Goal: Information Seeking & Learning: Learn about a topic

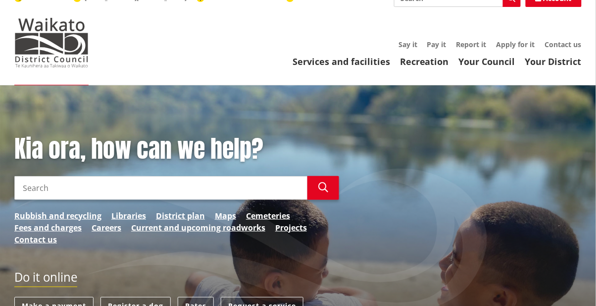
scroll to position [12, 0]
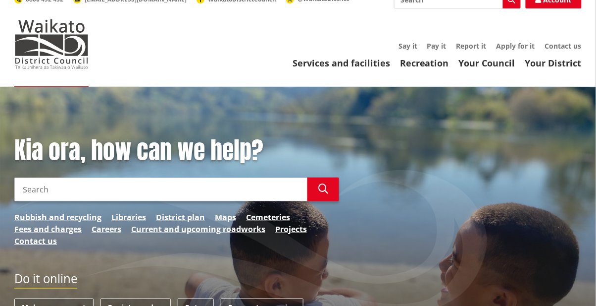
click at [491, 63] on link "Your Council" at bounding box center [487, 63] width 56 height 12
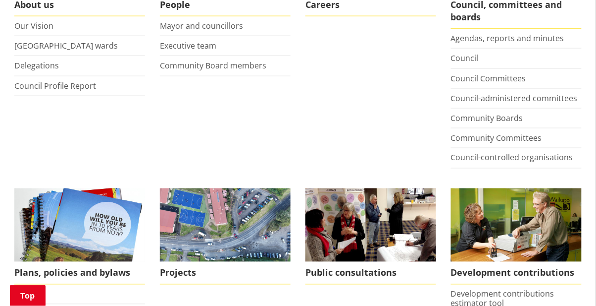
scroll to position [280, 0]
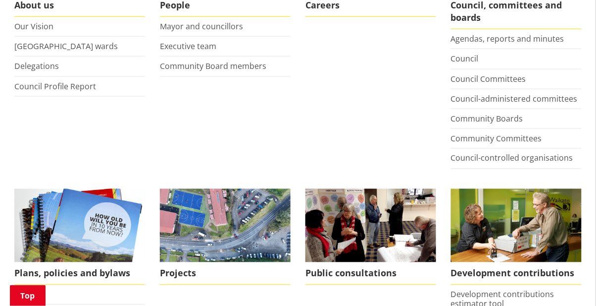
click at [517, 39] on link "Agendas, reports and minutes" at bounding box center [507, 38] width 113 height 11
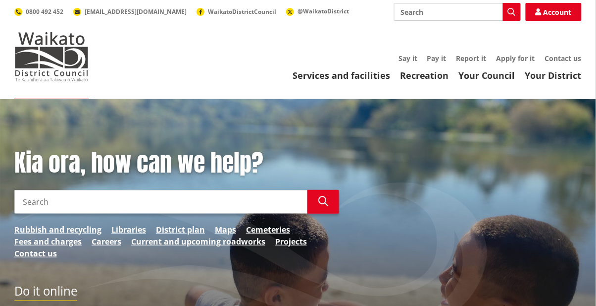
click at [489, 79] on link "Your Council" at bounding box center [487, 75] width 56 height 12
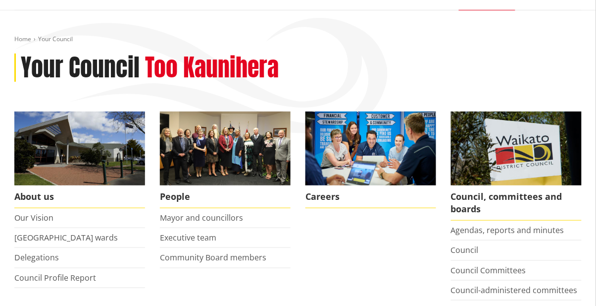
scroll to position [90, 0]
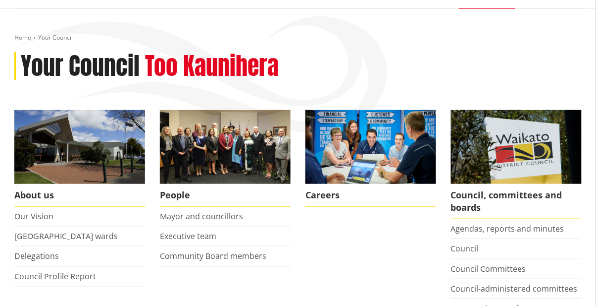
click at [331, 198] on span "Careers" at bounding box center [371, 195] width 131 height 23
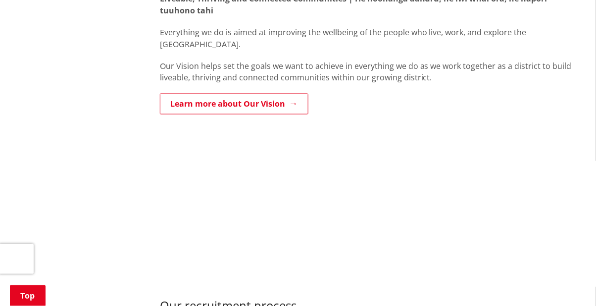
scroll to position [347, 0]
